Goal: Task Accomplishment & Management: Manage account settings

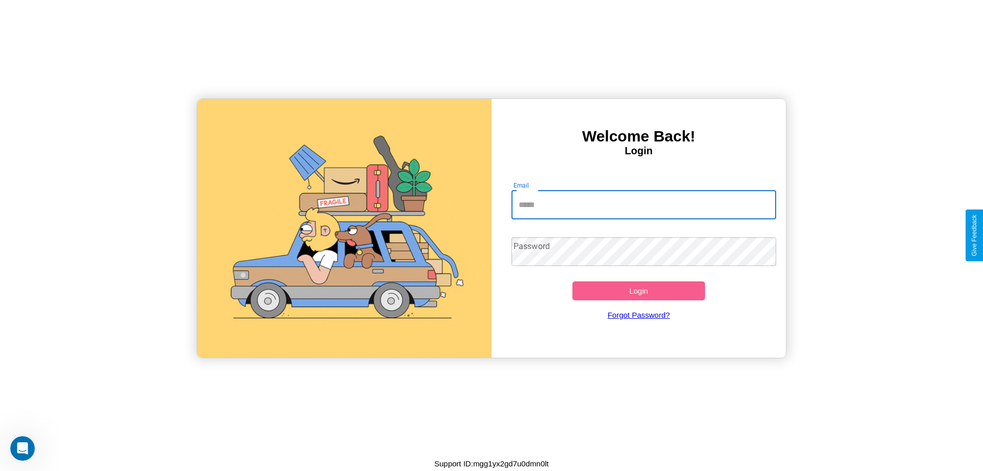
click at [644, 204] on input "Email" at bounding box center [644, 204] width 265 height 29
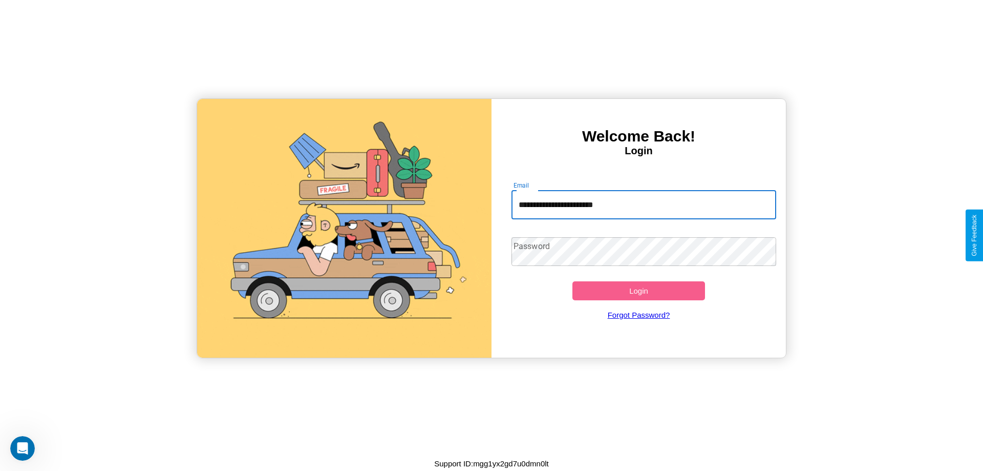
type input "**********"
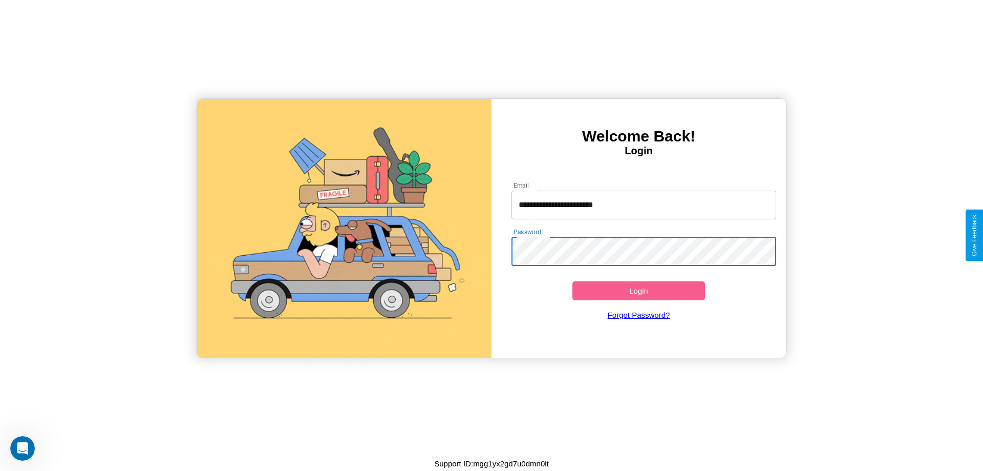
click at [639, 290] on button "Login" at bounding box center [638, 290] width 133 height 19
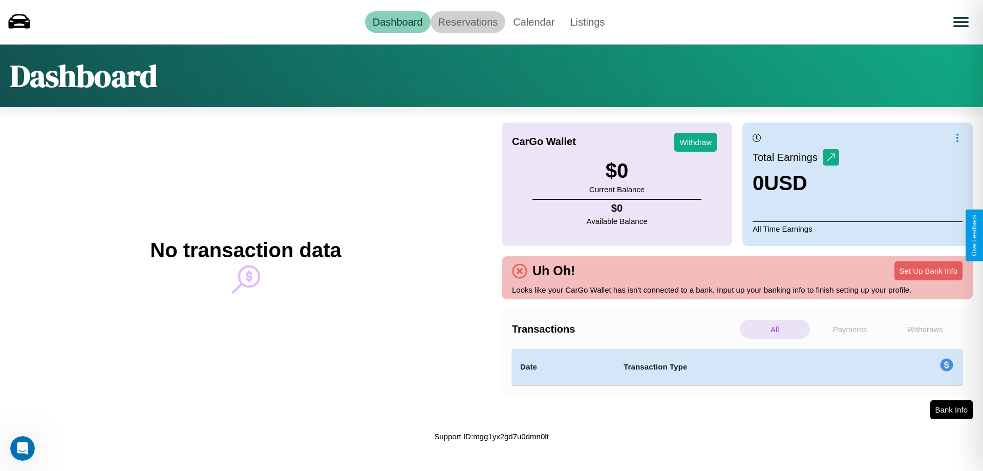
click at [468, 22] on link "Reservations" at bounding box center [468, 22] width 75 height 22
